Goal: Task Accomplishment & Management: Manage account settings

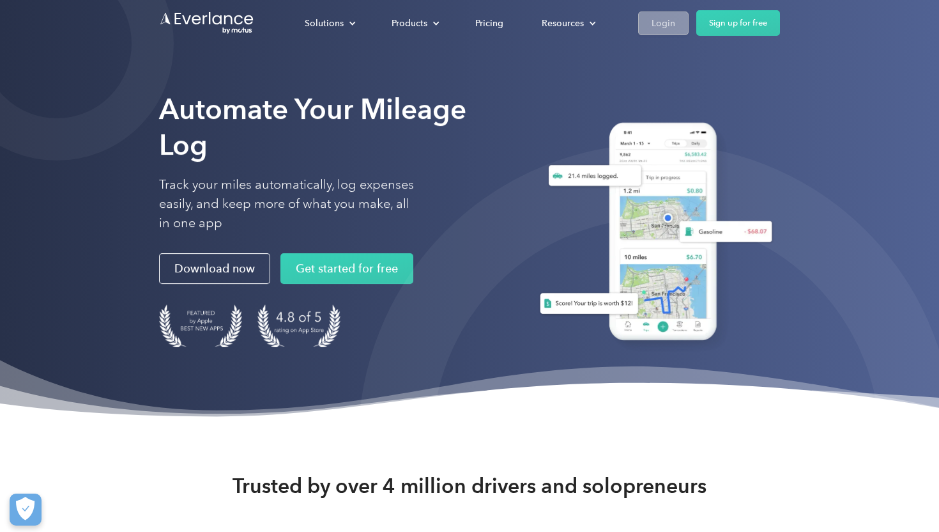
click at [663, 19] on div "Login" at bounding box center [664, 23] width 24 height 16
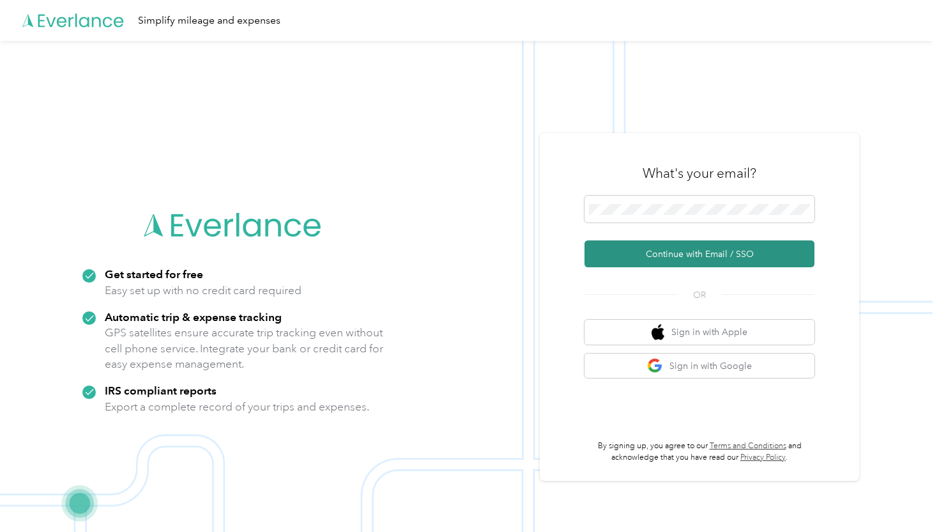
click at [632, 254] on button "Continue with Email / SSO" at bounding box center [700, 253] width 230 height 27
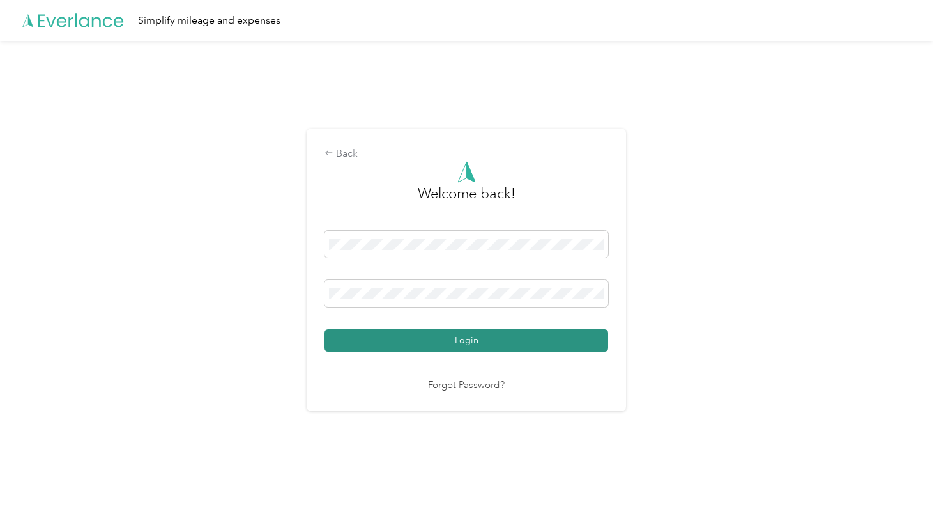
click at [471, 344] on button "Login" at bounding box center [467, 340] width 284 height 22
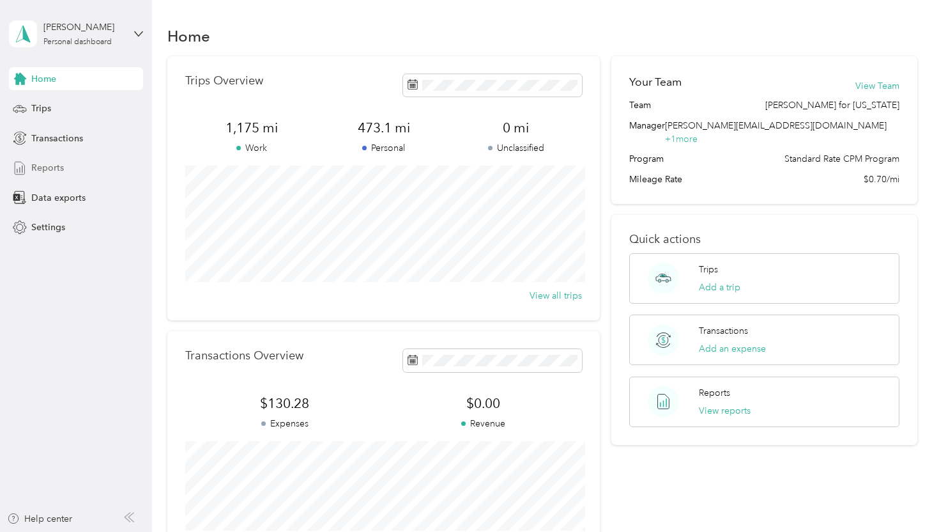
click at [52, 174] on span "Reports" at bounding box center [47, 167] width 33 height 13
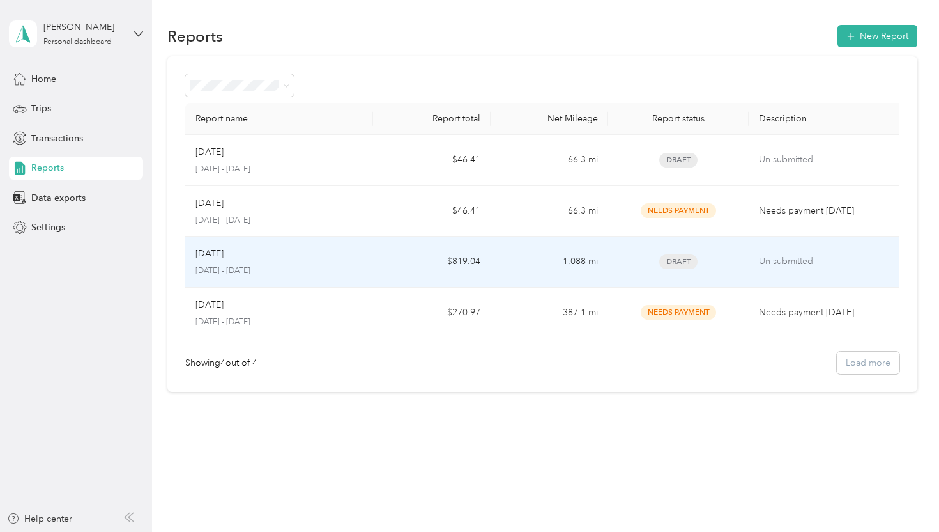
click at [675, 262] on span "Draft" at bounding box center [678, 261] width 38 height 15
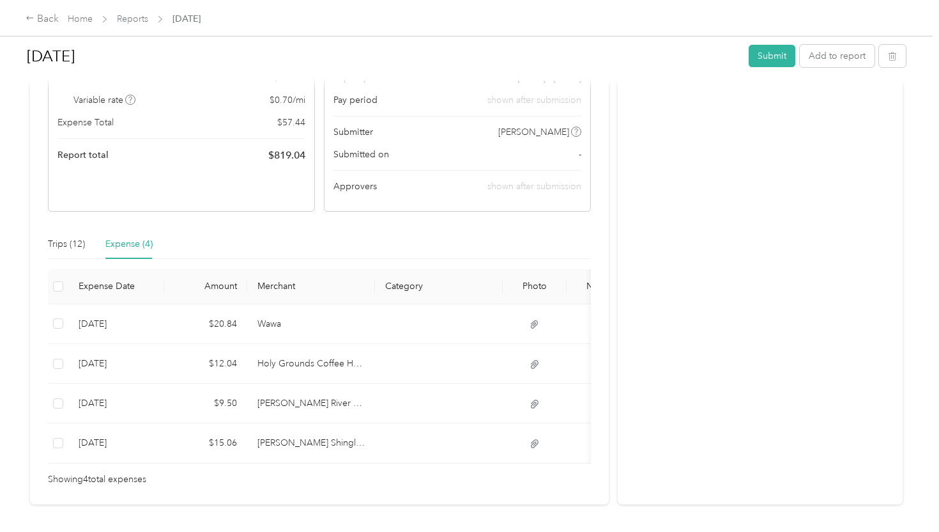
scroll to position [148, 0]
click at [73, 241] on div "Trips (12)" at bounding box center [66, 245] width 37 height 14
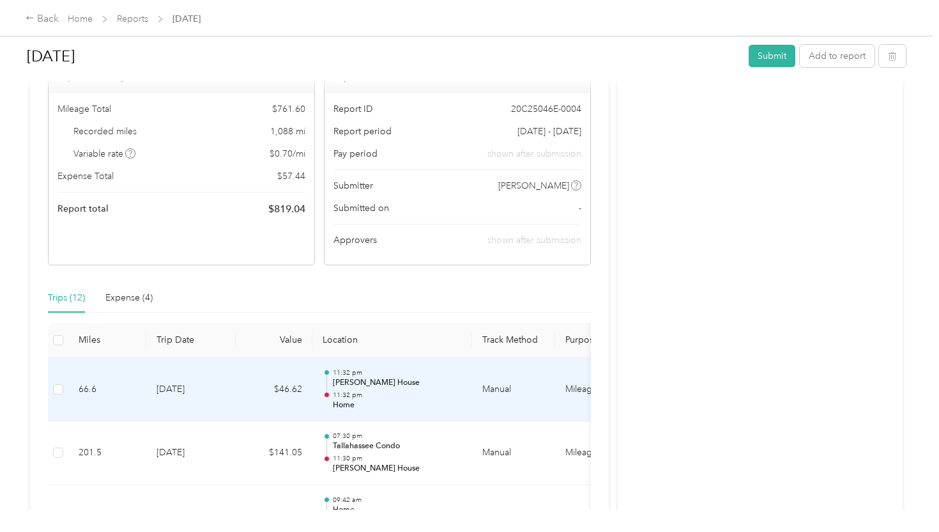
scroll to position [0, 0]
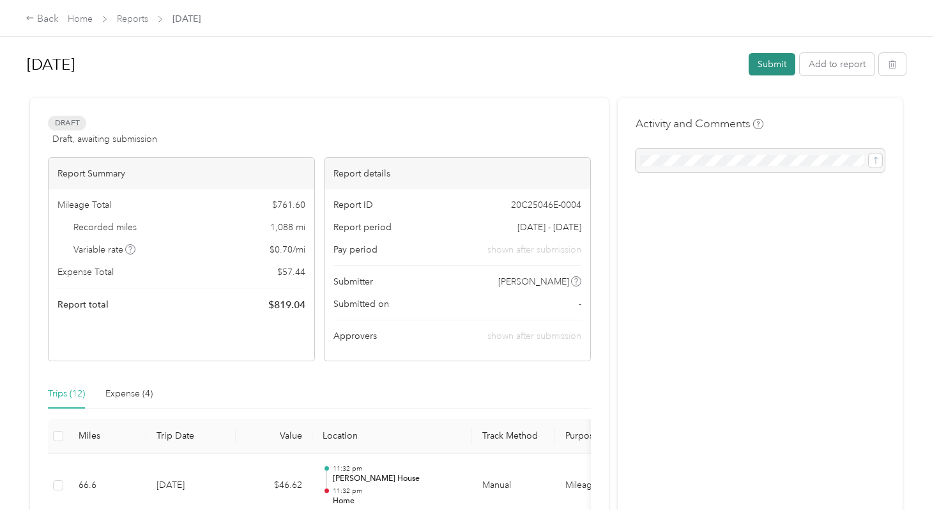
click at [784, 63] on button "Submit" at bounding box center [772, 64] width 47 height 22
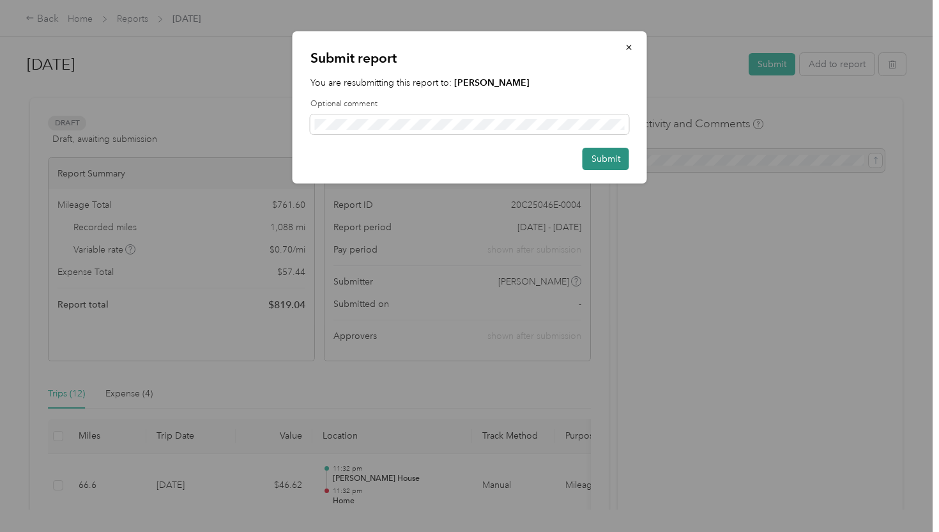
click at [606, 152] on button "Submit" at bounding box center [606, 159] width 47 height 22
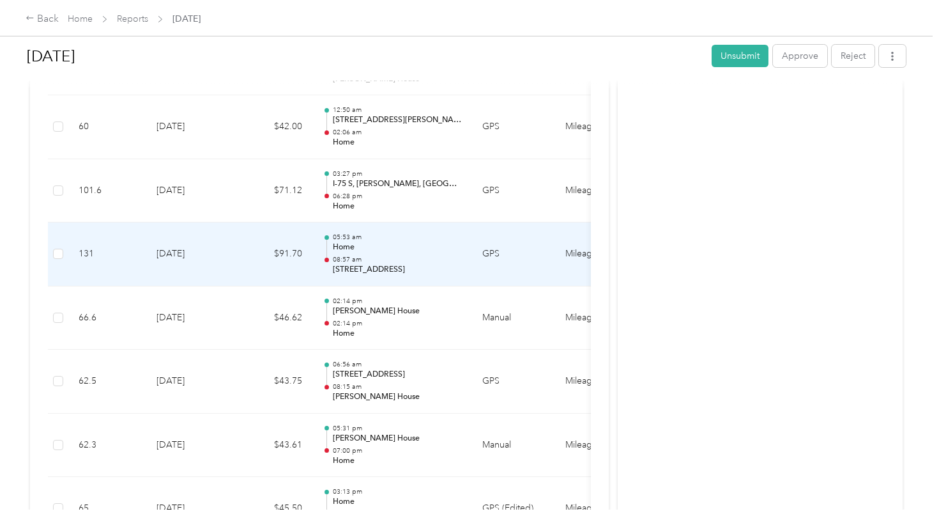
scroll to position [530, 0]
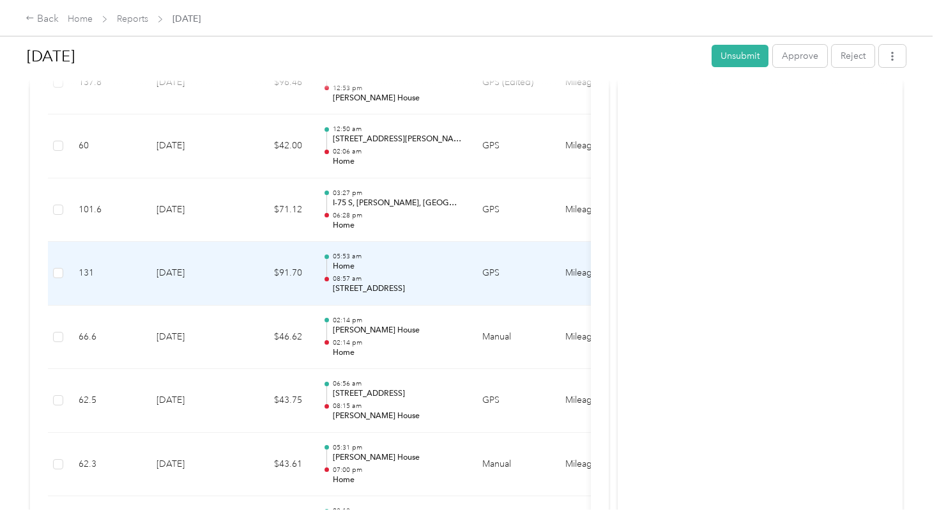
click at [348, 284] on p "110 SE Watula Ave, Downtown, Ocala, FL" at bounding box center [397, 288] width 129 height 11
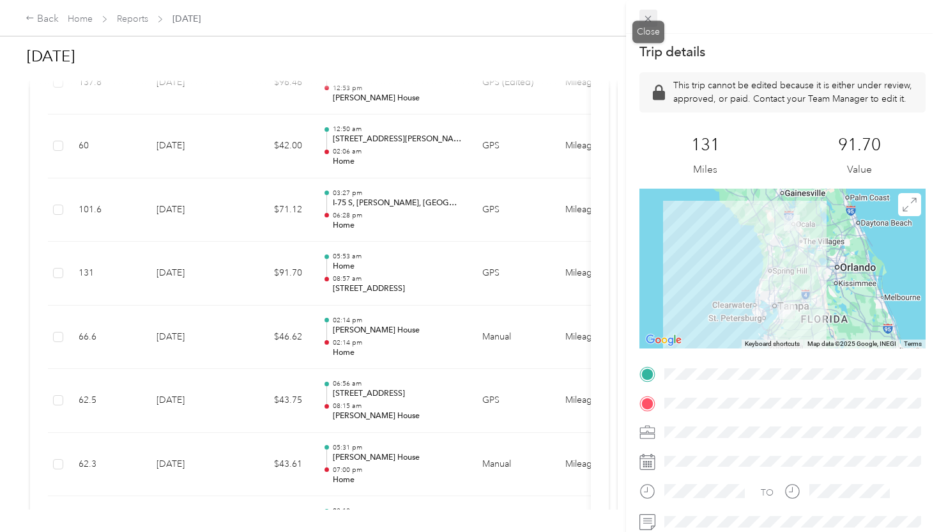
click at [647, 17] on icon at bounding box center [648, 18] width 11 height 11
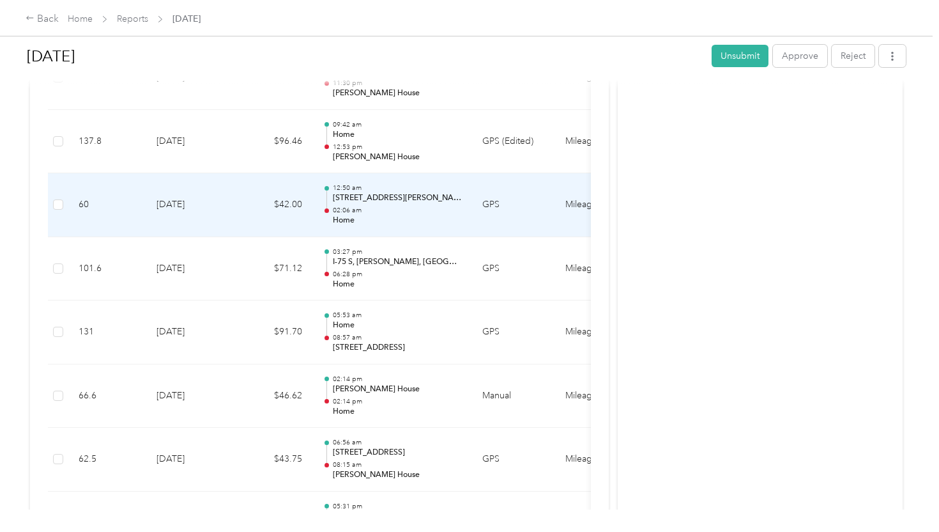
scroll to position [446, 0]
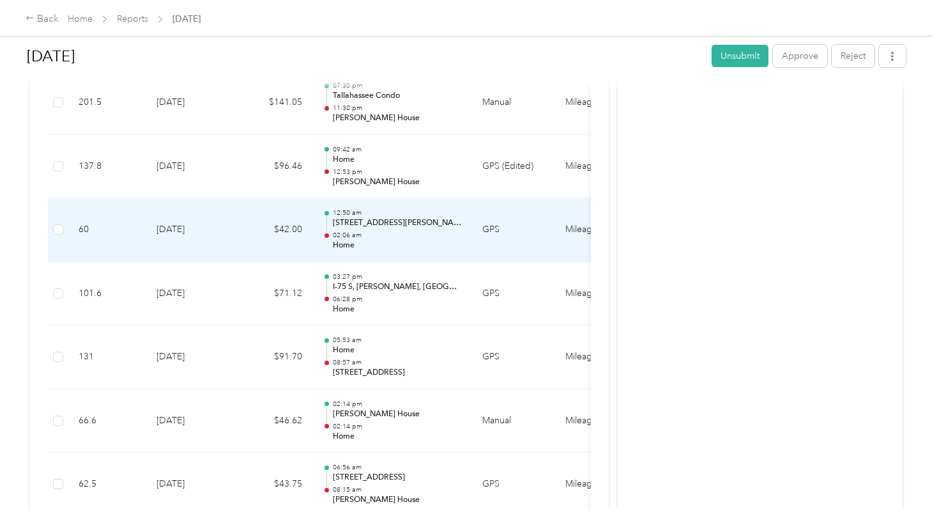
click at [425, 233] on p "02:06 am" at bounding box center [397, 235] width 129 height 9
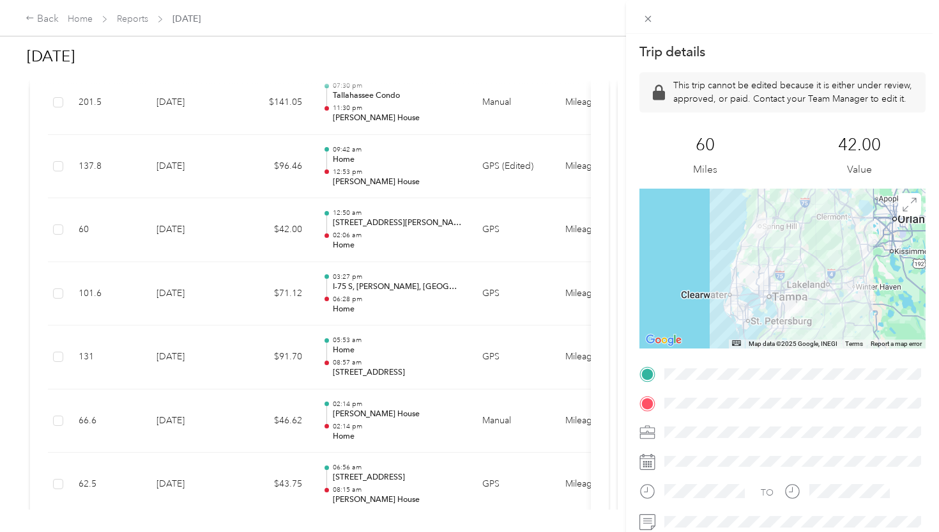
click at [374, 241] on div "Trip details This trip cannot be edited because it is either under review, appr…" at bounding box center [469, 266] width 939 height 532
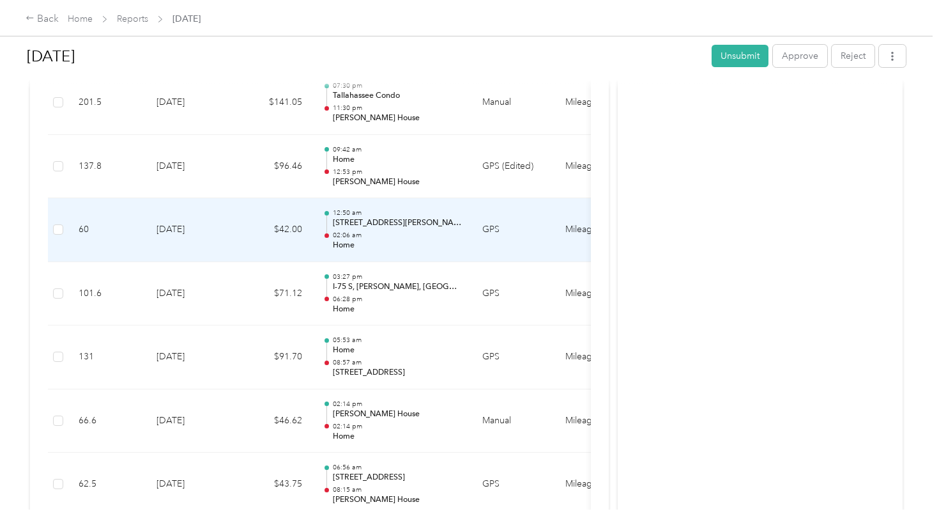
click at [434, 232] on p "02:06 am" at bounding box center [397, 235] width 129 height 9
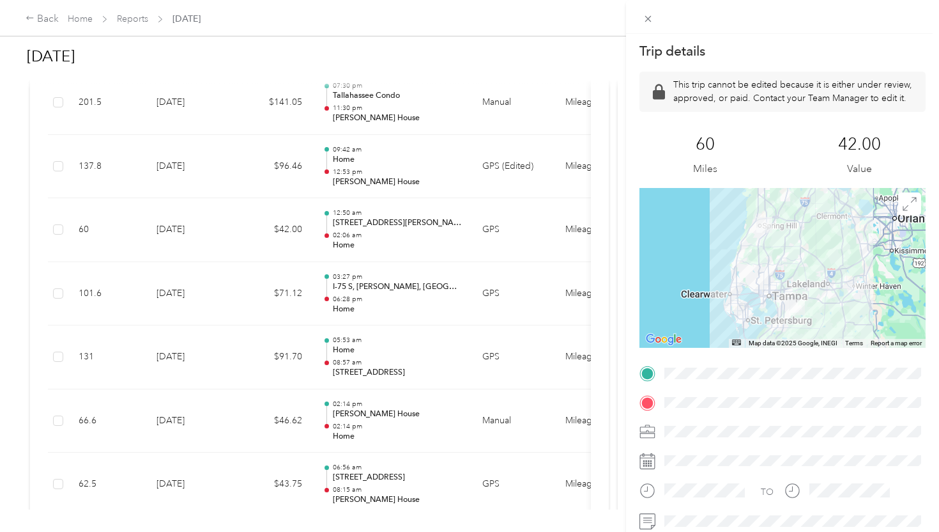
scroll to position [0, 0]
click at [241, 165] on div "Trip details This trip cannot be edited because it is either under review, appr…" at bounding box center [469, 266] width 939 height 532
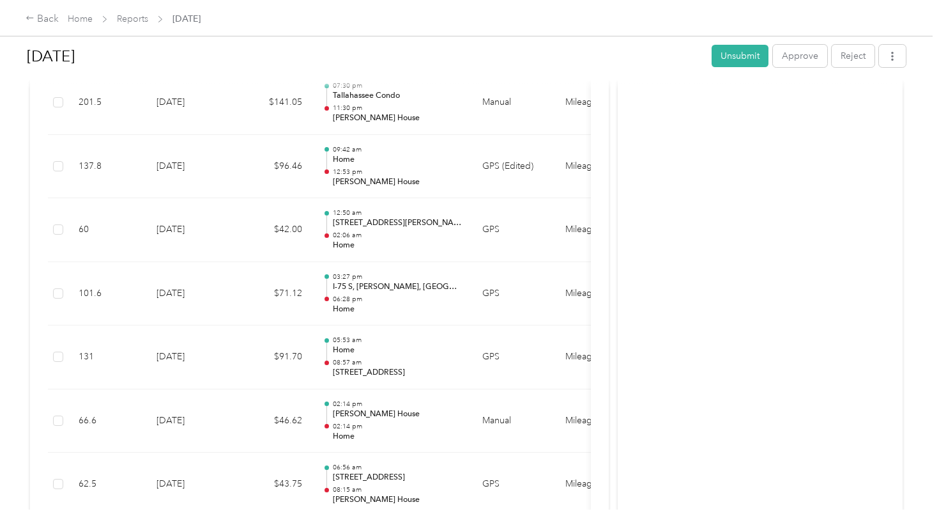
click at [241, 165] on div at bounding box center [469, 266] width 939 height 532
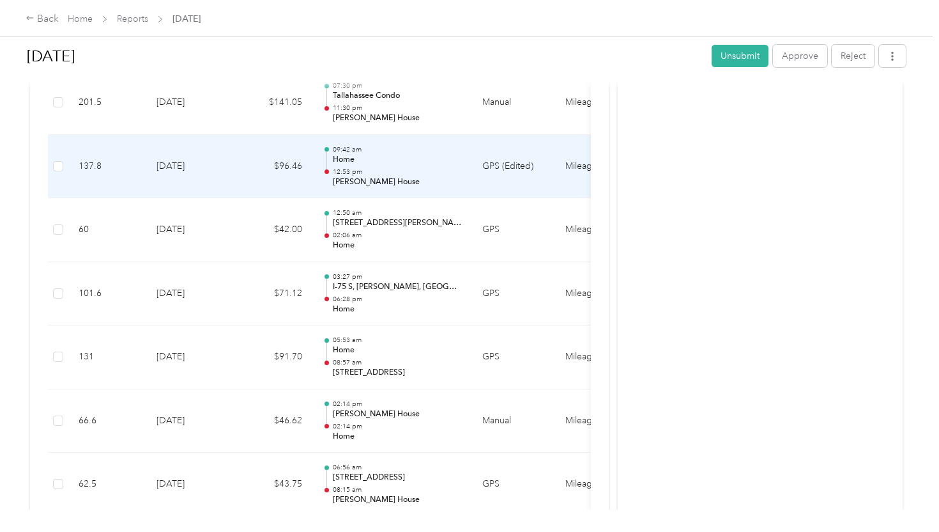
click at [355, 165] on div "09:42 am Home 12:53 pm Blaise’s House" at bounding box center [397, 166] width 129 height 43
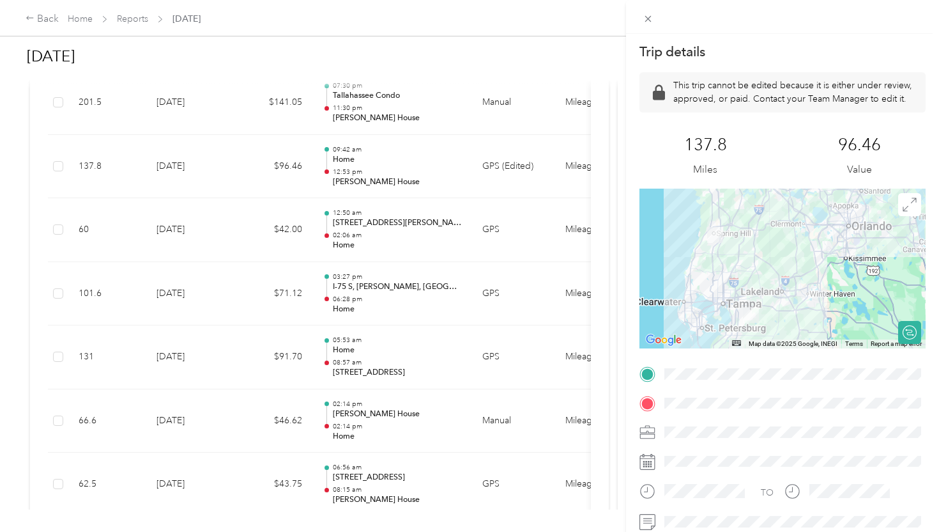
click at [201, 117] on div "Trip details This trip cannot be edited because it is either under review, appr…" at bounding box center [469, 266] width 939 height 532
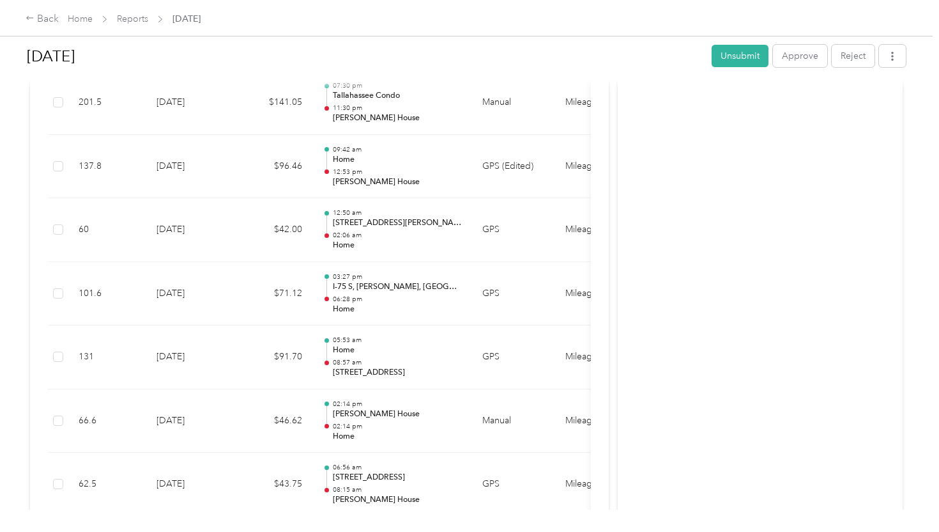
click at [201, 531] on div "Trip details This trip cannot be edited because it is either under review, appr…" at bounding box center [466, 532] width 933 height 0
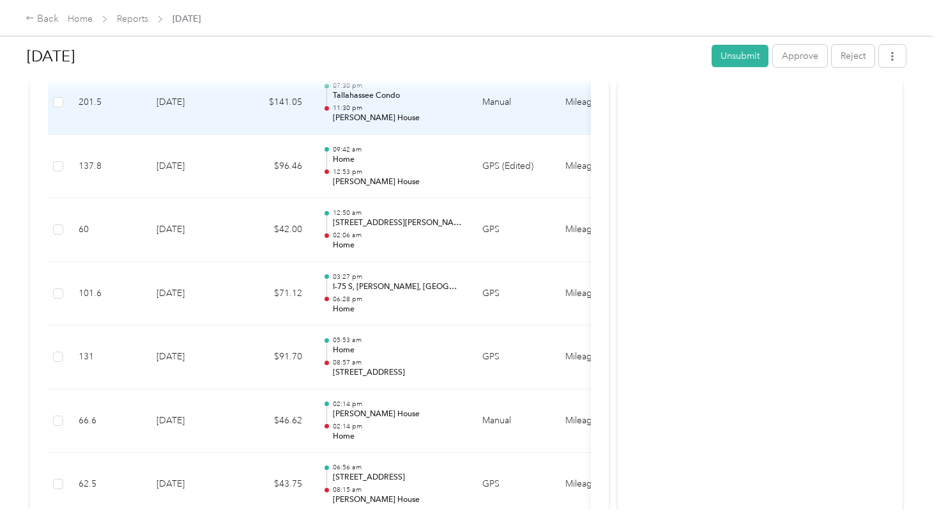
click at [256, 112] on td "$141.05" at bounding box center [274, 103] width 77 height 64
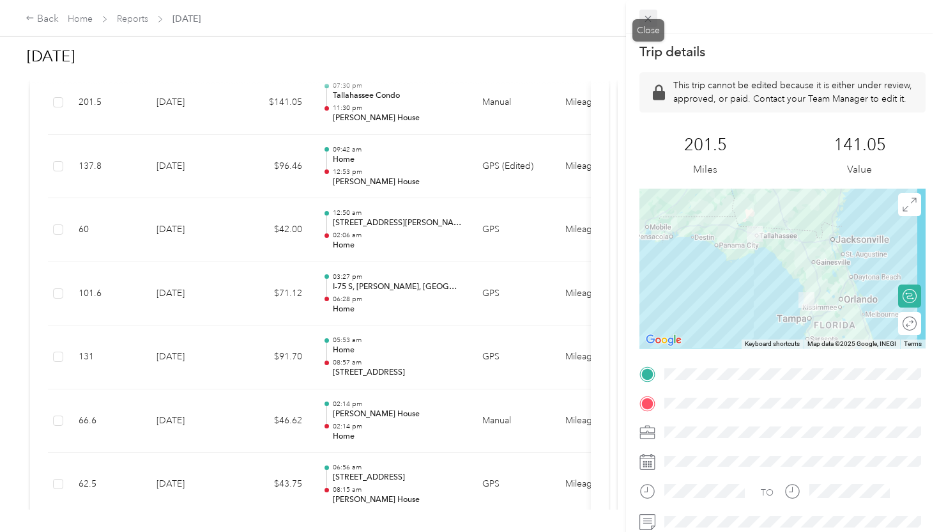
click at [651, 21] on icon at bounding box center [648, 18] width 11 height 11
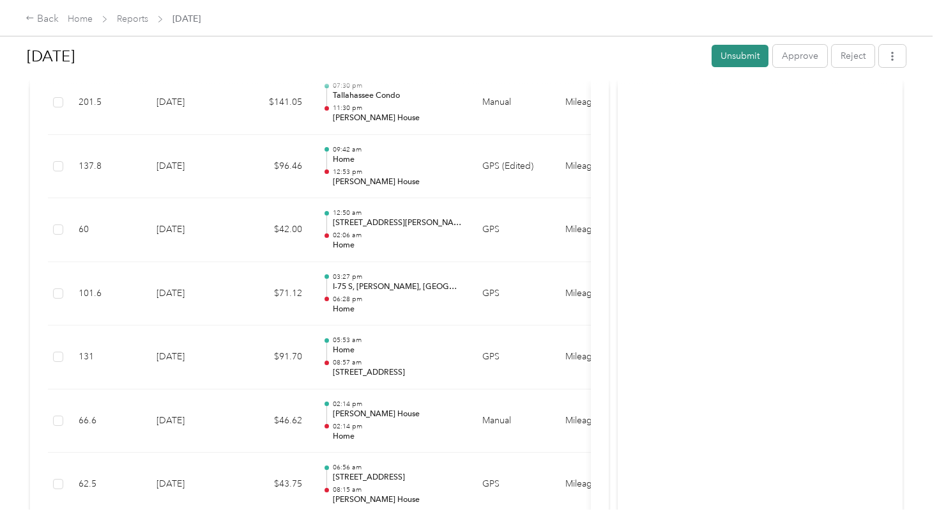
click at [742, 63] on button "Unsubmit" at bounding box center [740, 56] width 57 height 22
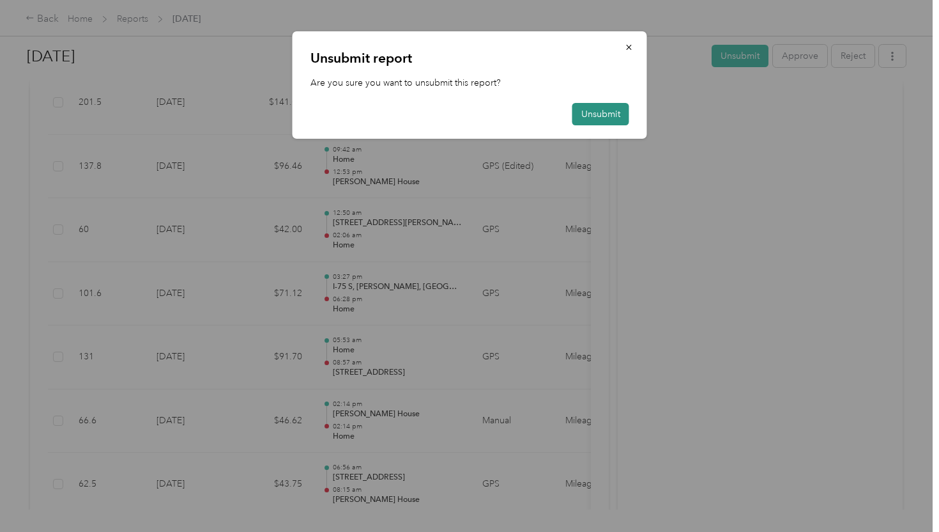
click at [601, 116] on button "Unsubmit" at bounding box center [600, 114] width 57 height 22
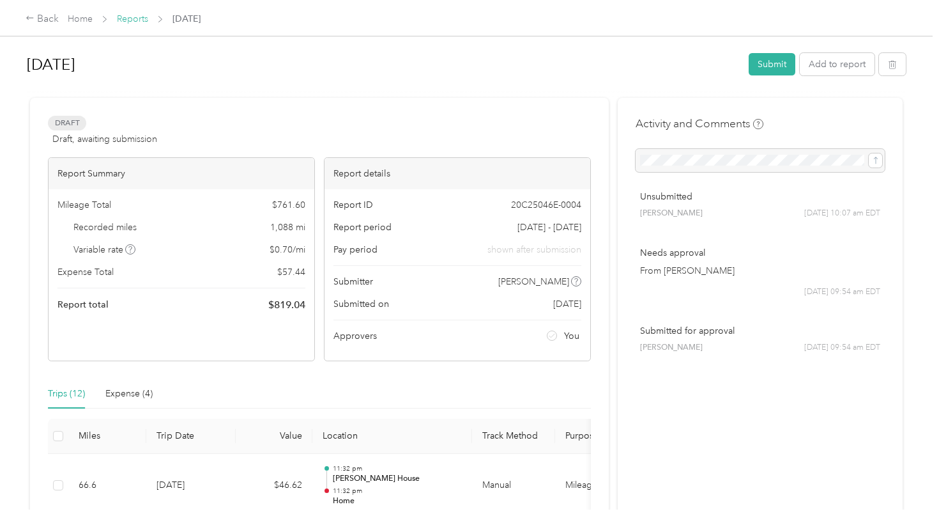
click at [136, 14] on link "Reports" at bounding box center [132, 18] width 31 height 11
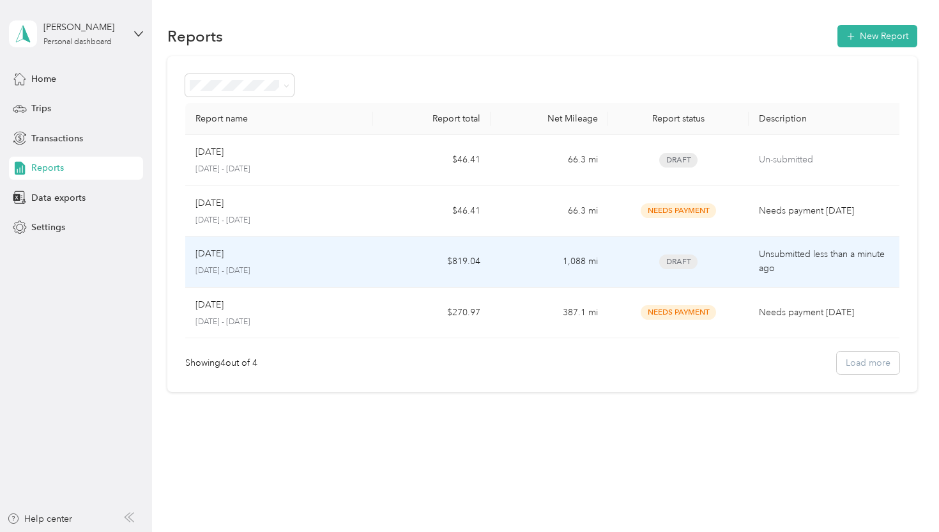
click at [386, 257] on td "$819.04" at bounding box center [432, 261] width 118 height 51
